Goal: Task Accomplishment & Management: Use online tool/utility

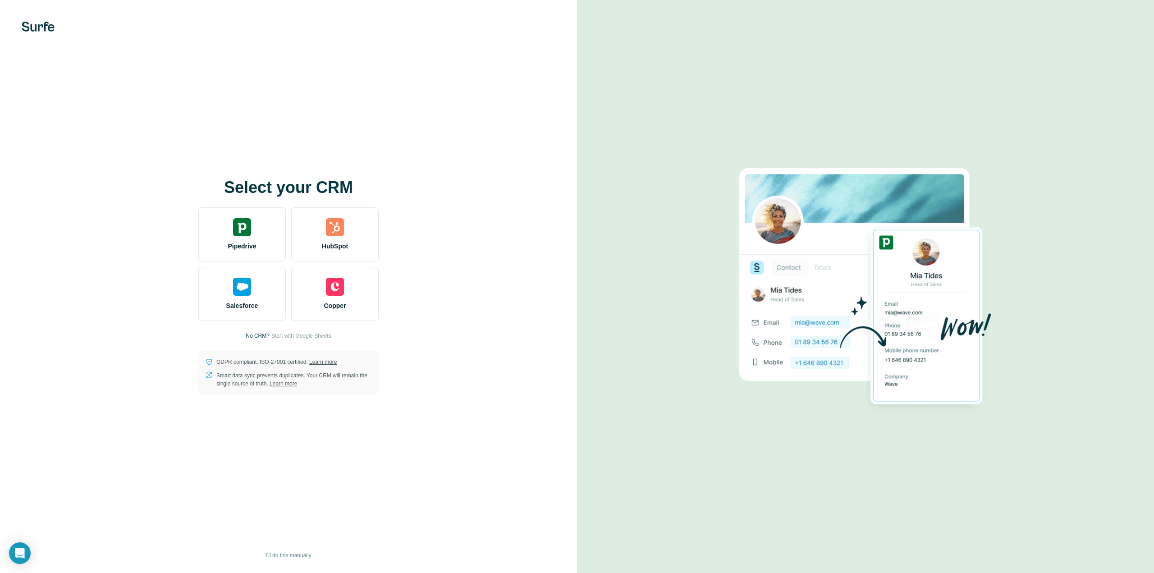
click at [258, 229] on div "Pipedrive" at bounding box center [241, 234] width 87 height 54
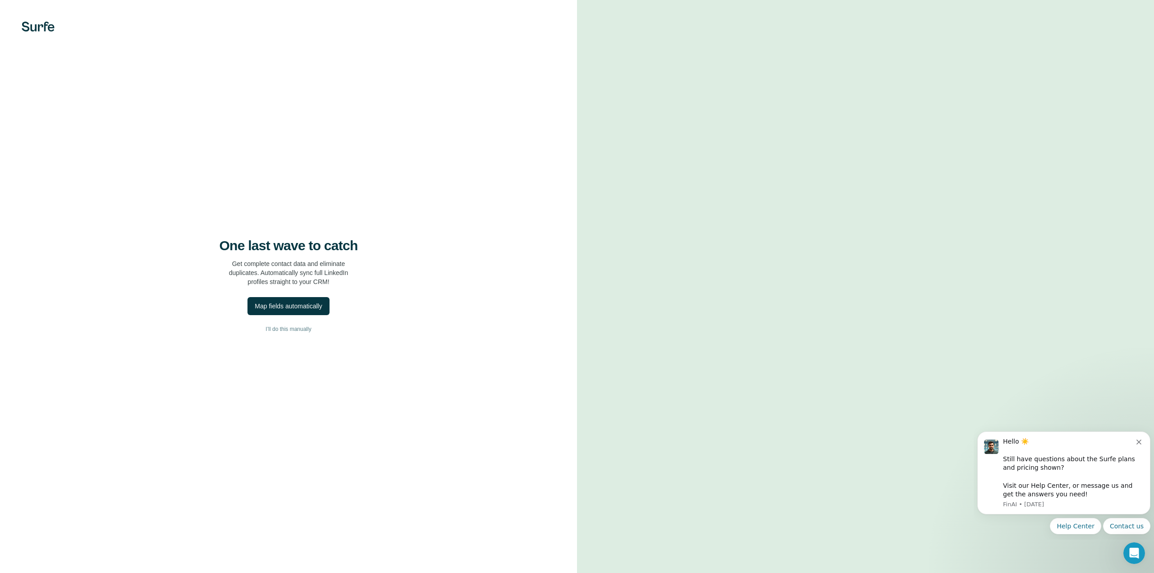
click at [293, 307] on div "Map fields automatically" at bounding box center [288, 306] width 67 height 9
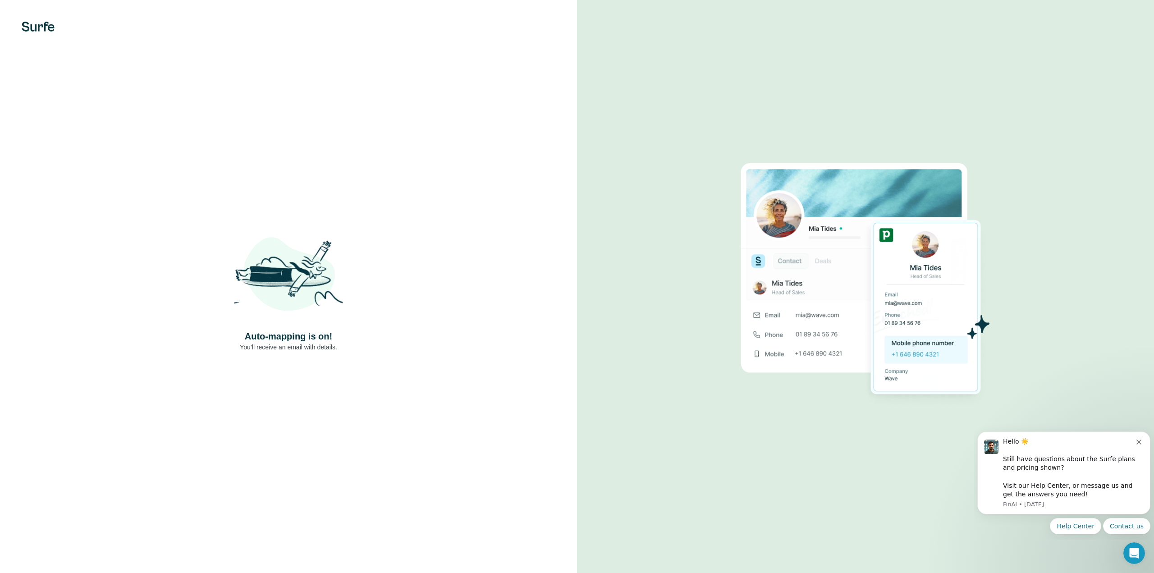
click at [341, 302] on img at bounding box center [288, 276] width 108 height 108
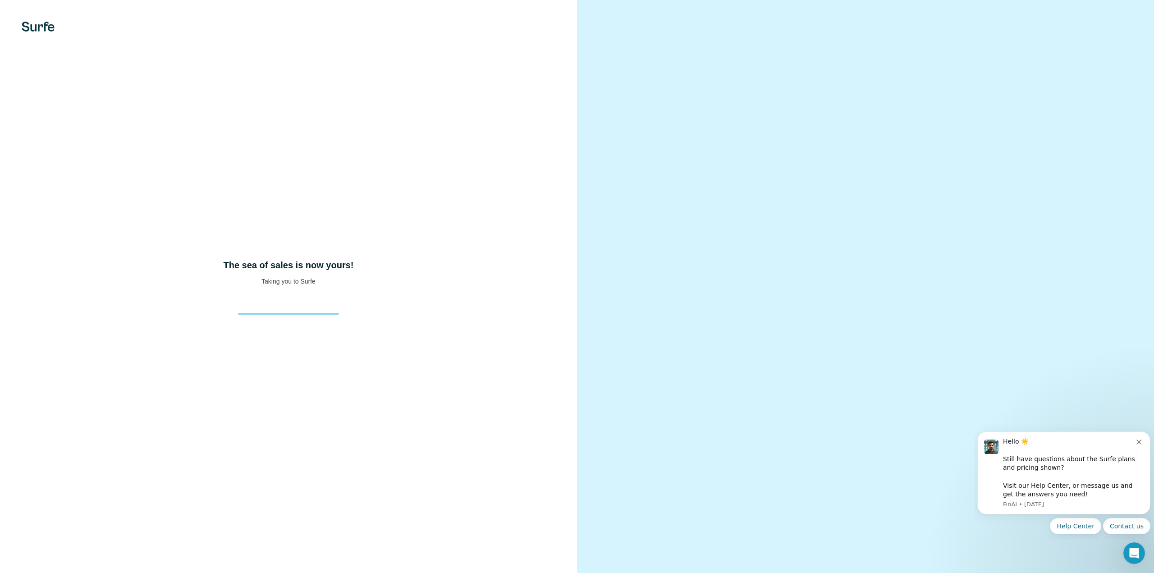
click at [1137, 444] on icon "Dismiss notification" at bounding box center [1138, 441] width 5 height 5
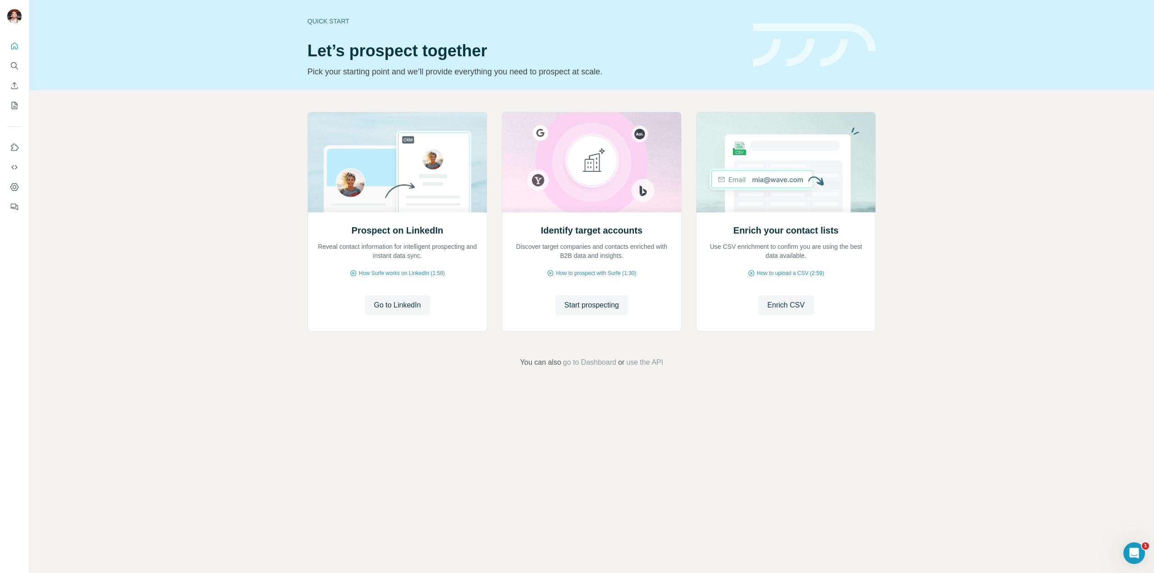
click at [596, 310] on span "Start prospecting" at bounding box center [591, 305] width 55 height 11
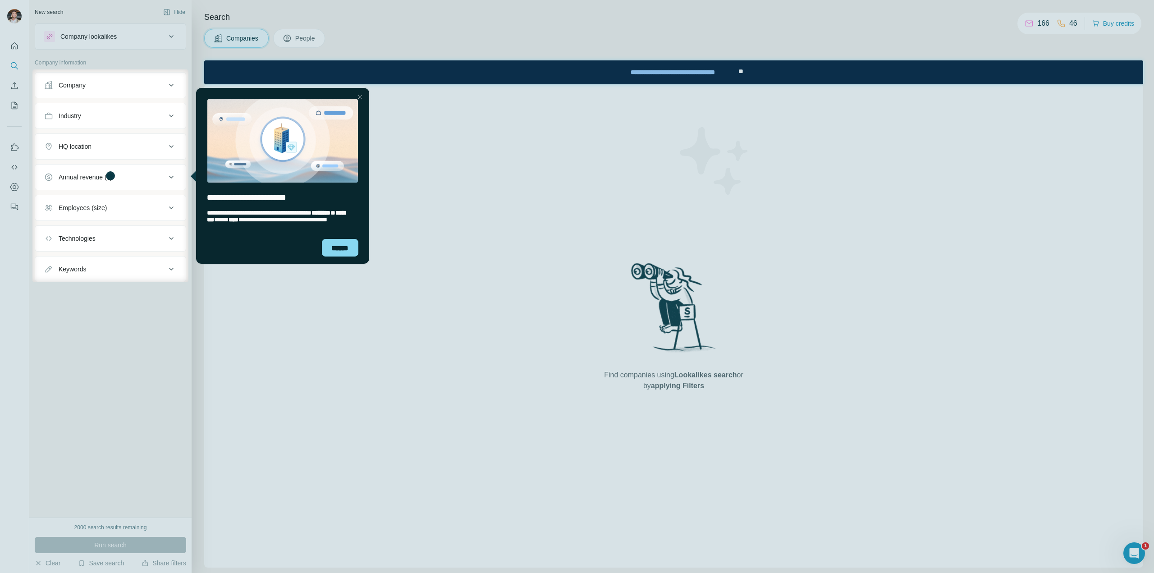
click at [345, 250] on div "******" at bounding box center [339, 248] width 37 height 18
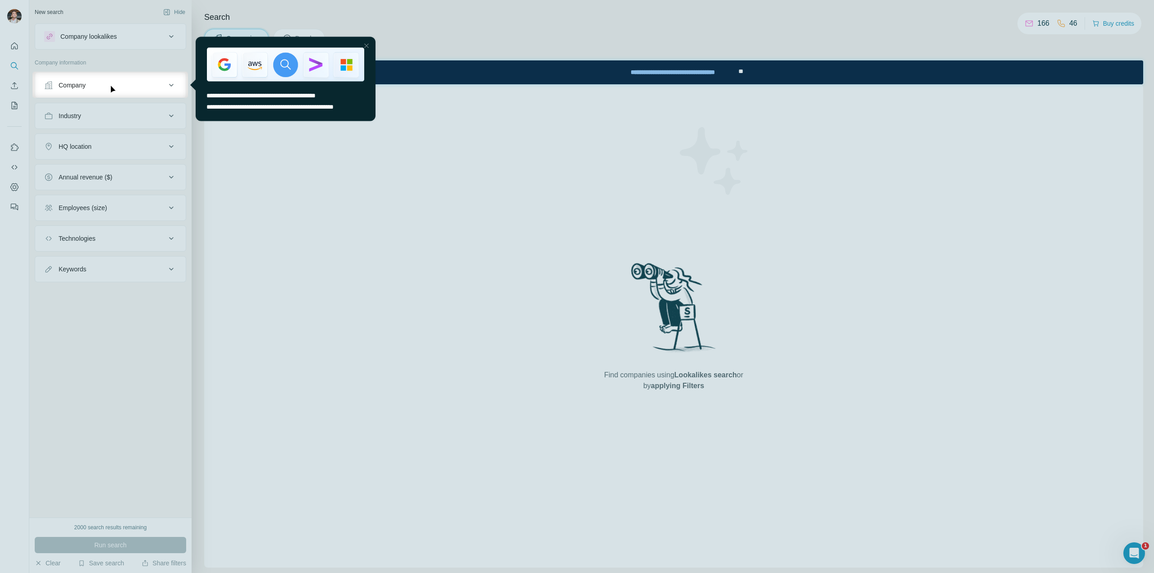
click at [365, 46] on div at bounding box center [366, 45] width 11 height 11
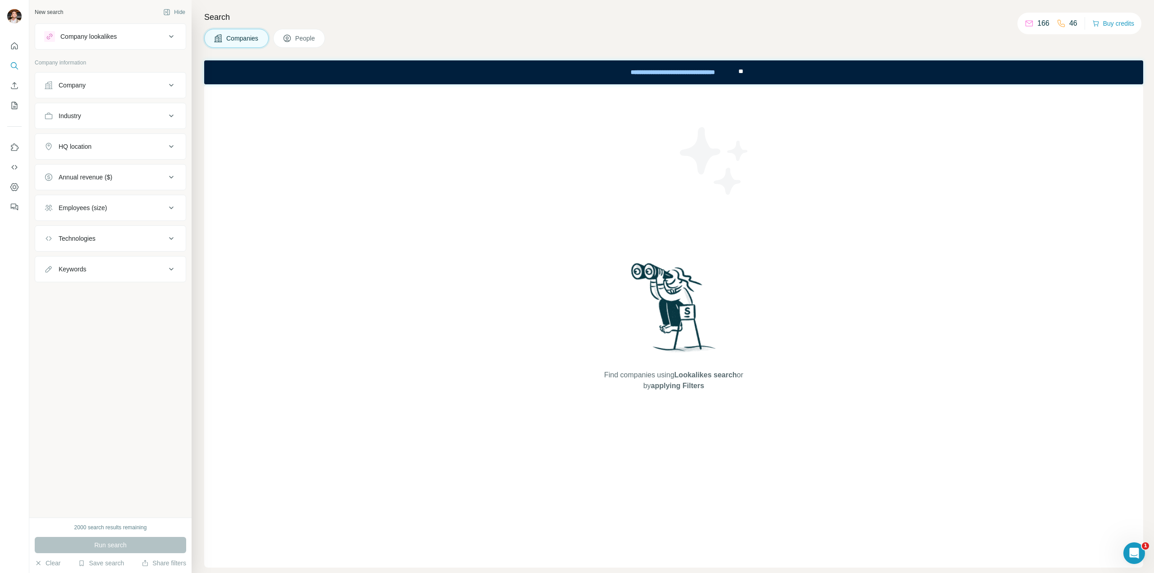
click at [119, 121] on button "Industry" at bounding box center [110, 116] width 151 height 22
click at [116, 142] on input at bounding box center [105, 138] width 111 height 10
click at [109, 181] on div "Aerospace" at bounding box center [110, 184] width 118 height 9
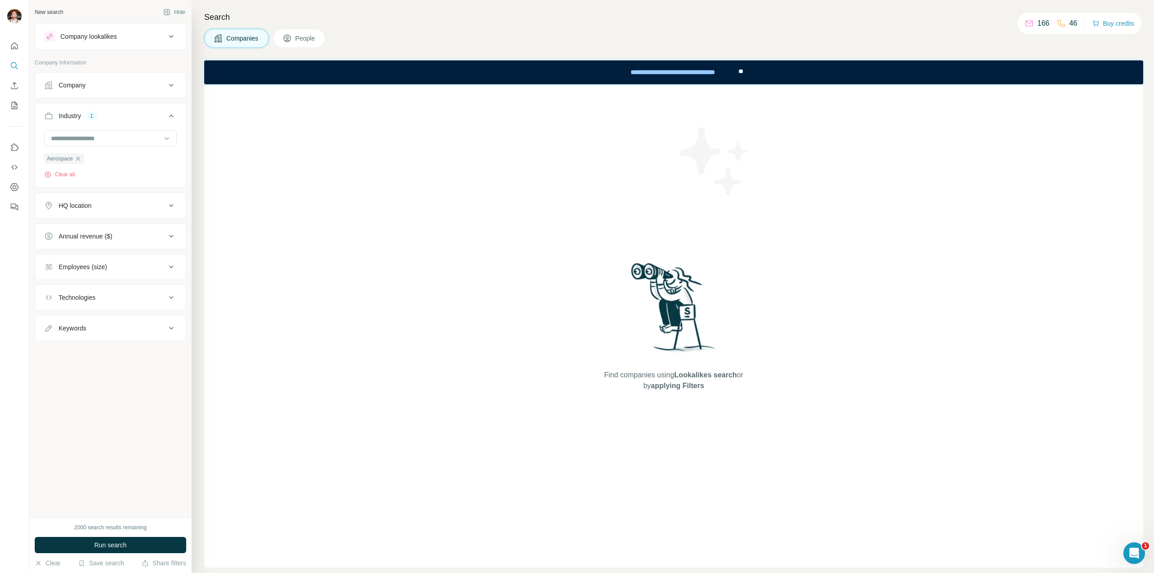
click at [112, 542] on span "Run search" at bounding box center [110, 544] width 32 height 9
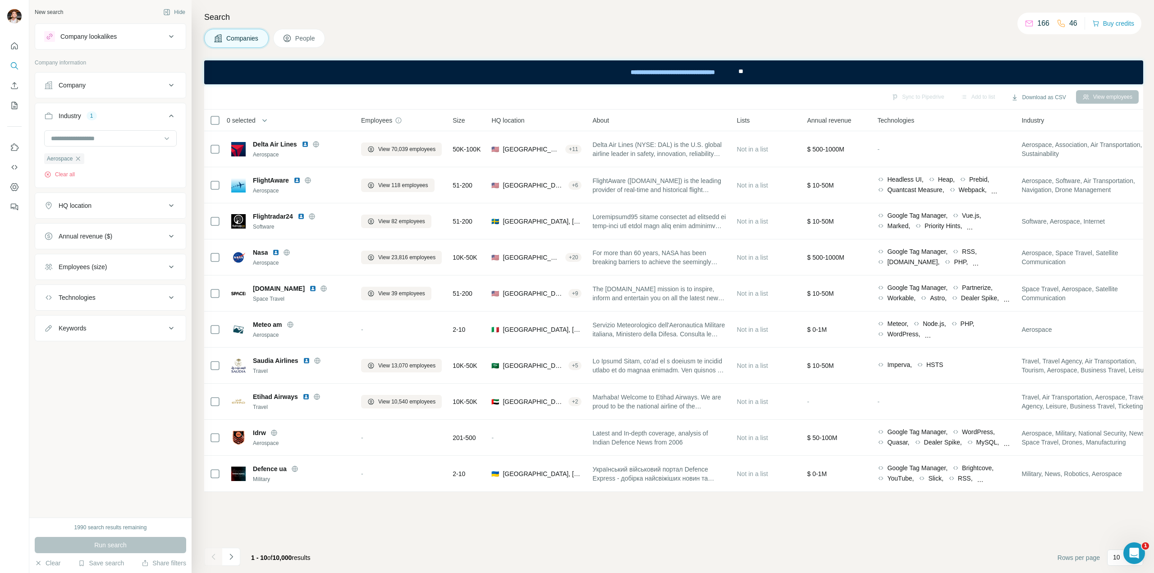
click at [78, 156] on icon "button" at bounding box center [77, 158] width 7 height 7
click at [87, 137] on input at bounding box center [105, 138] width 111 height 10
click at [87, 354] on div "New search Hide Company lookalikes Company information Company Industry HQ loca…" at bounding box center [110, 258] width 162 height 517
click at [114, 292] on div "Keywords" at bounding box center [105, 296] width 122 height 9
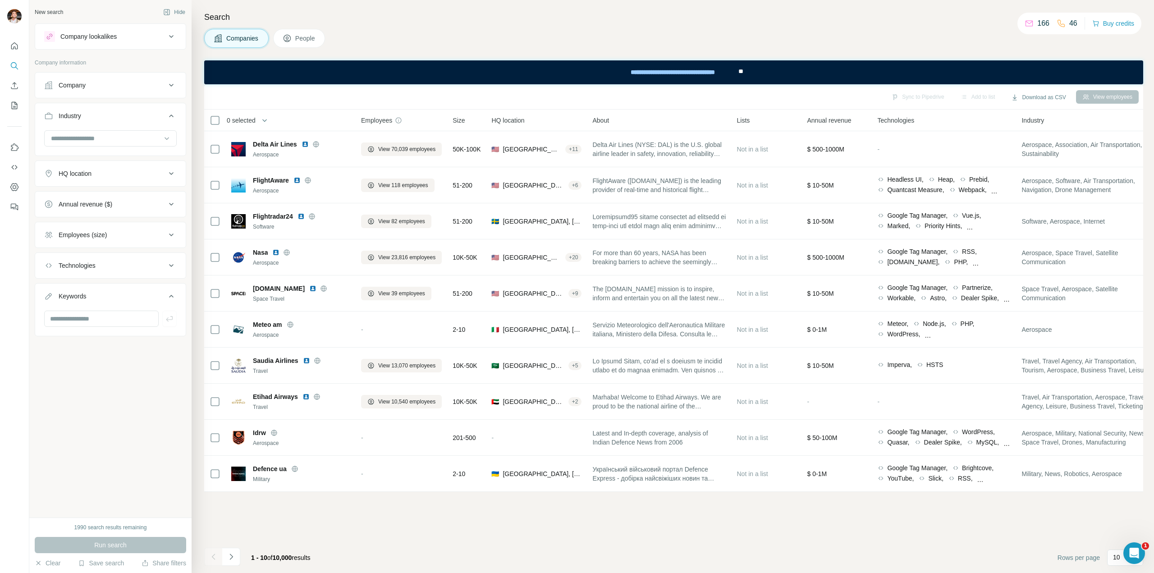
click at [125, 261] on div "Technologies" at bounding box center [105, 265] width 122 height 9
click at [117, 292] on input "text" at bounding box center [110, 288] width 133 height 16
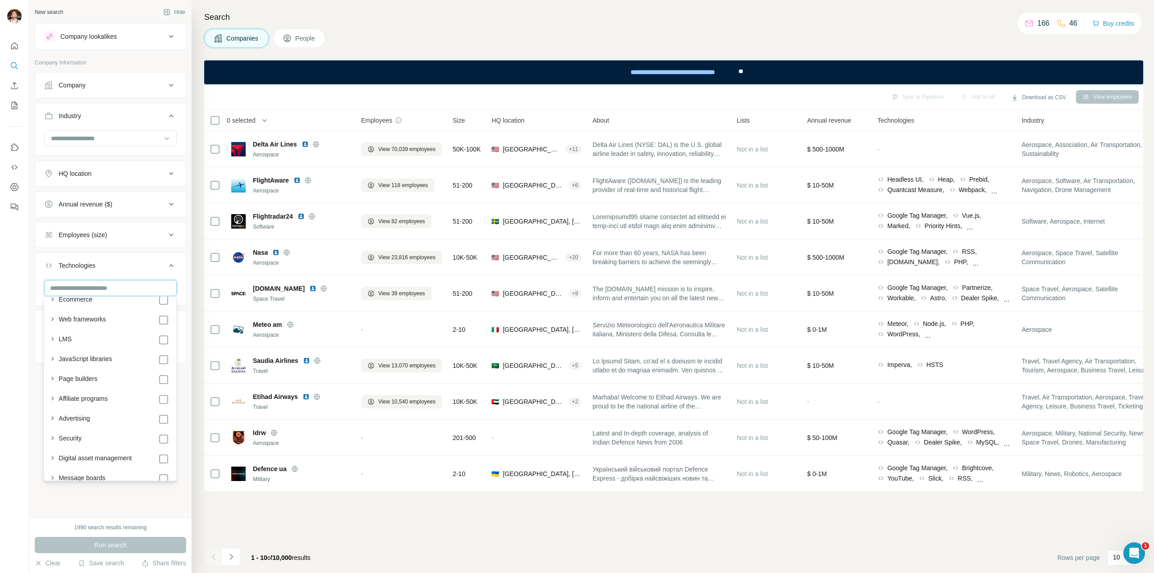
scroll to position [451, 0]
click at [91, 505] on div "New search Hide Company lookalikes Company information Company Industry HQ loca…" at bounding box center [110, 258] width 162 height 517
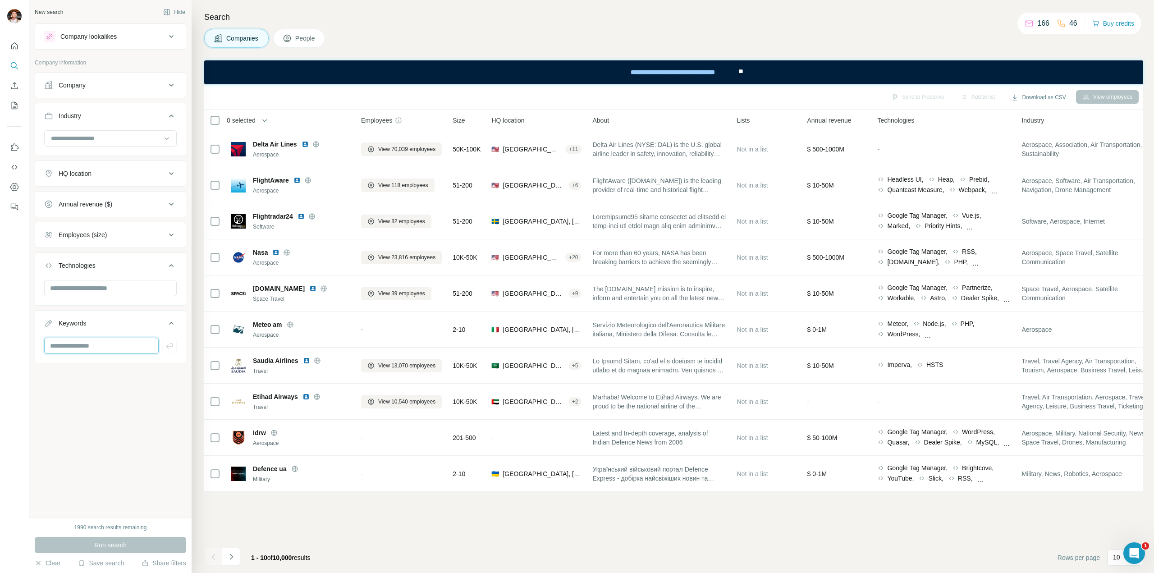
click at [104, 341] on input "text" at bounding box center [101, 346] width 114 height 16
type input "**********"
click at [111, 133] on input at bounding box center [105, 138] width 111 height 10
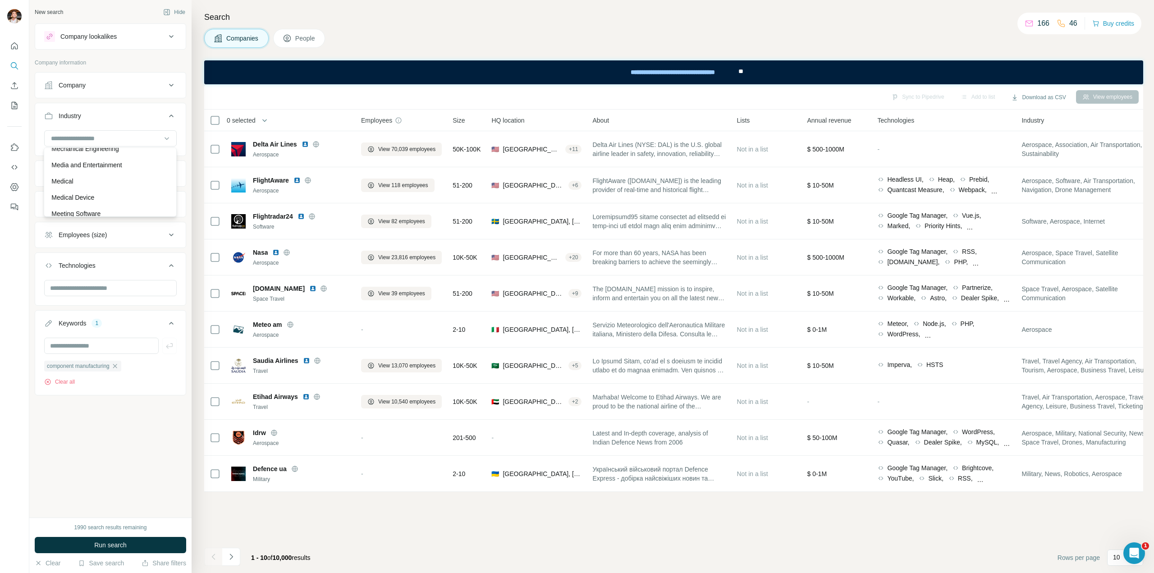
scroll to position [5815, 0]
click at [126, 182] on div "Mechanical Design" at bounding box center [110, 177] width 118 height 9
click at [108, 142] on input at bounding box center [105, 138] width 111 height 10
click at [101, 458] on div "New search Hide Company lookalikes Company information Company Industry 1 Mecha…" at bounding box center [110, 258] width 162 height 517
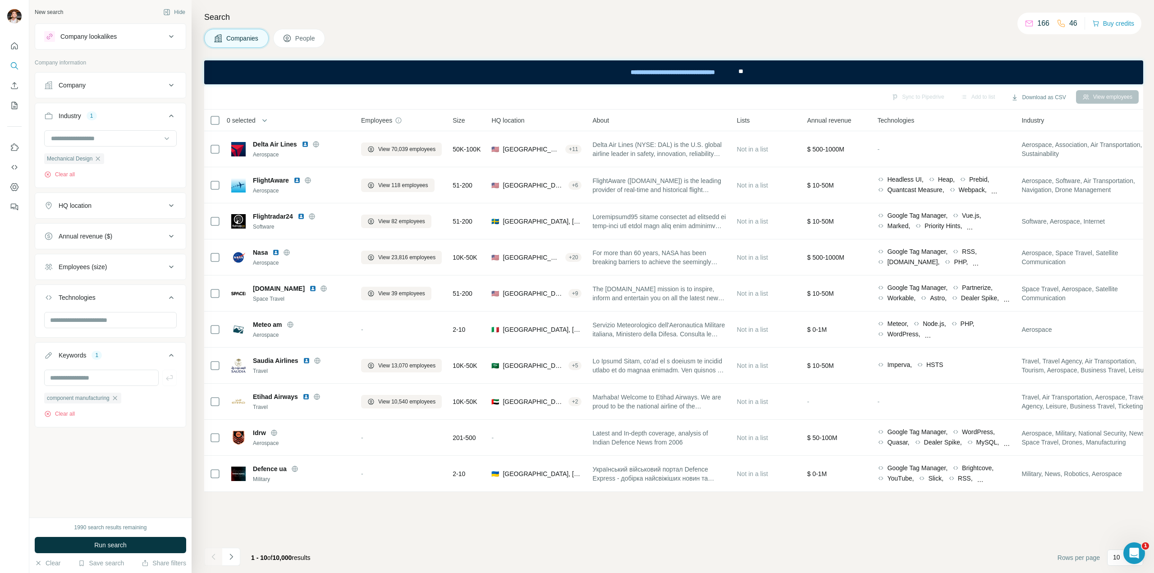
click at [110, 542] on span "Run search" at bounding box center [110, 544] width 32 height 9
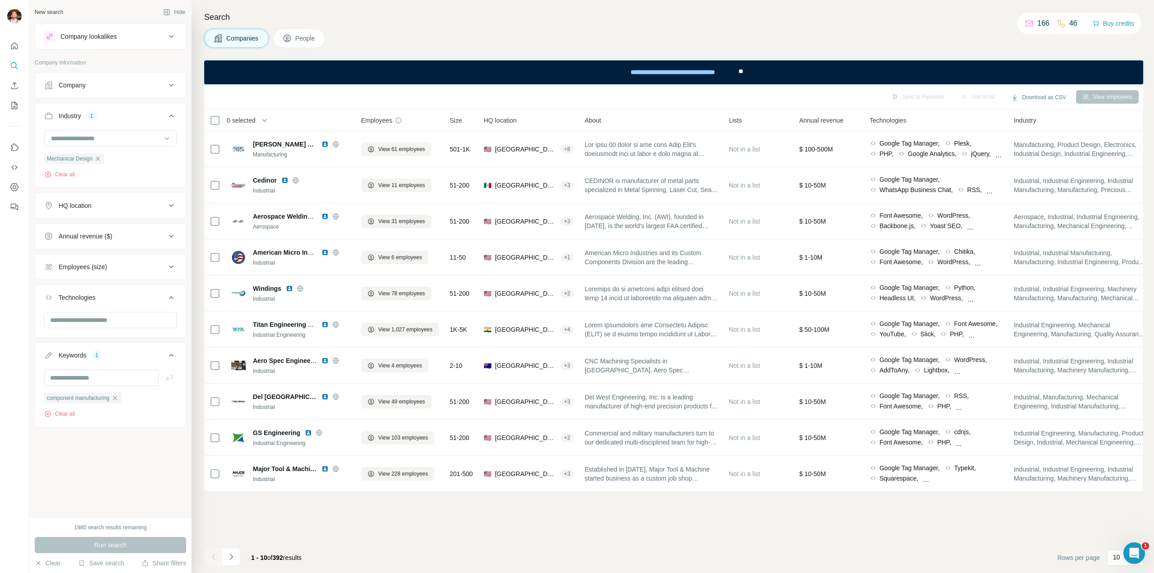
click at [234, 558] on icon "Navigate to next page" at bounding box center [231, 556] width 9 height 9
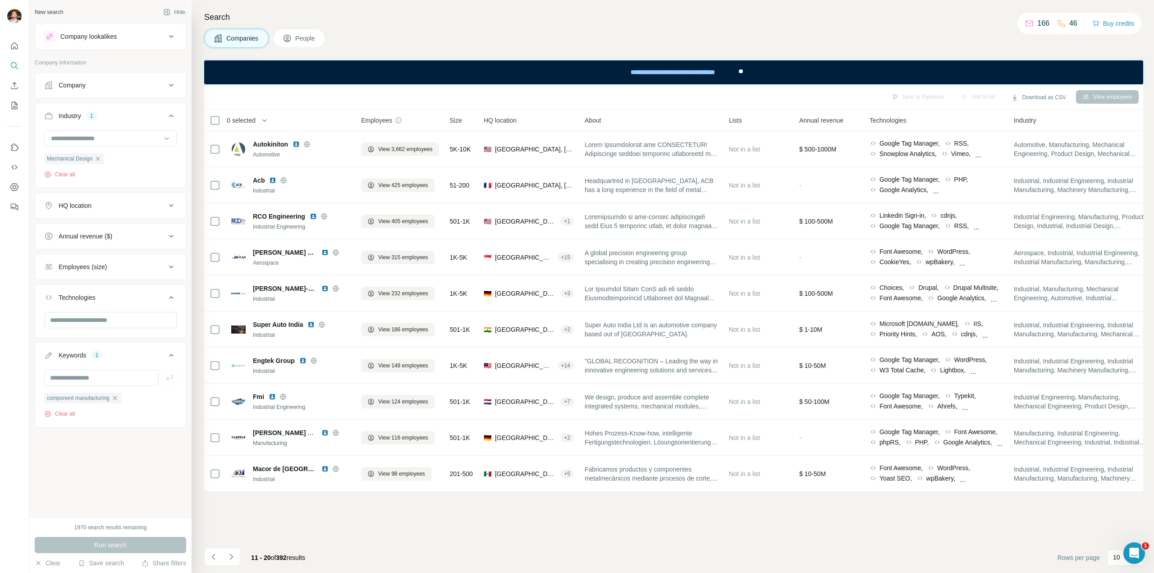
click at [232, 558] on icon "Navigate to next page" at bounding box center [231, 556] width 9 height 9
